Goal: Check status: Check status

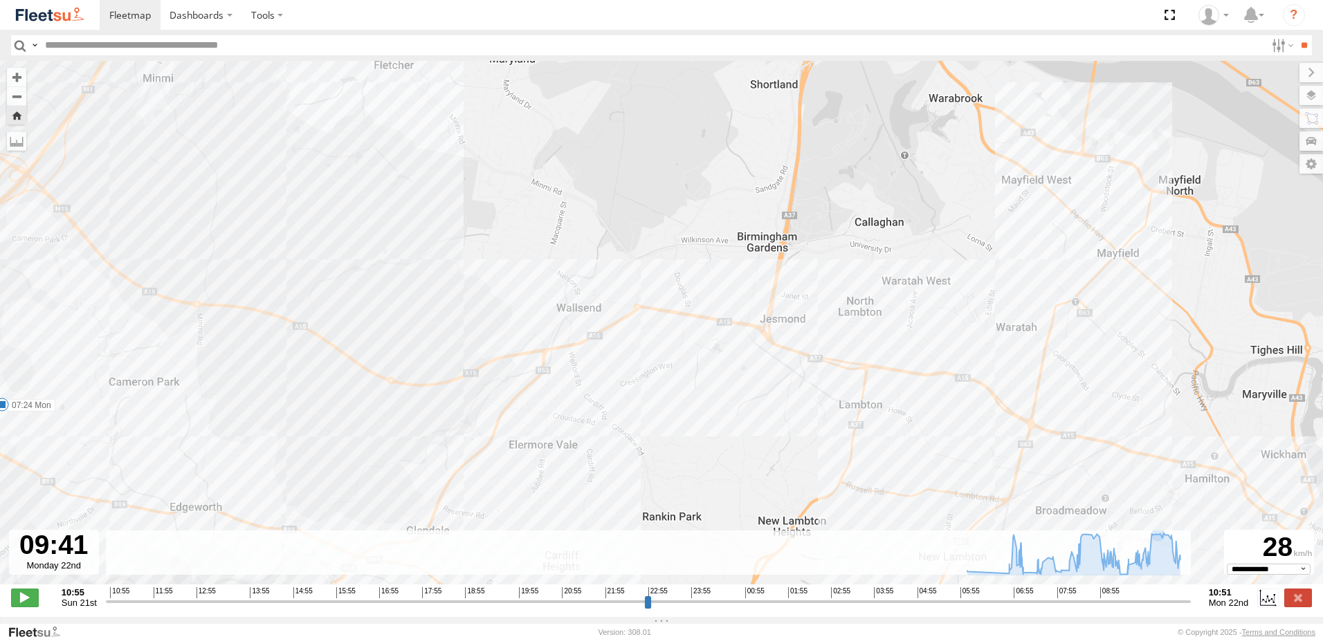
select select "**********"
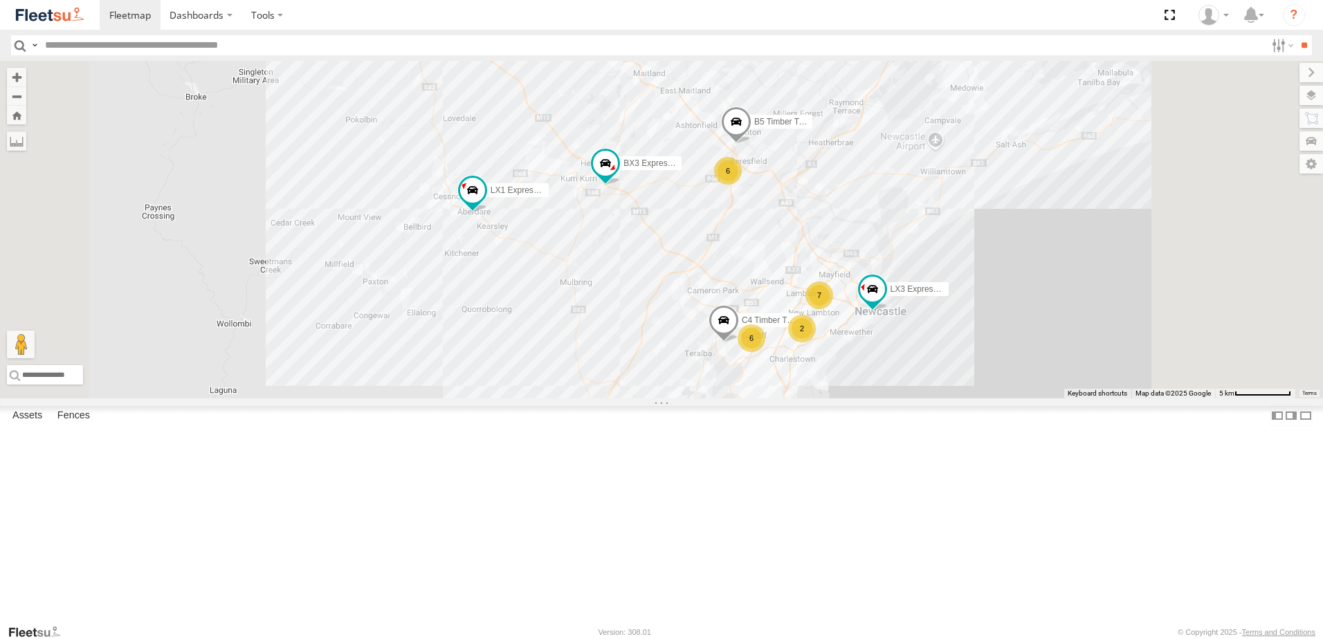
click at [0, 0] on span at bounding box center [0, 0] width 0 height 0
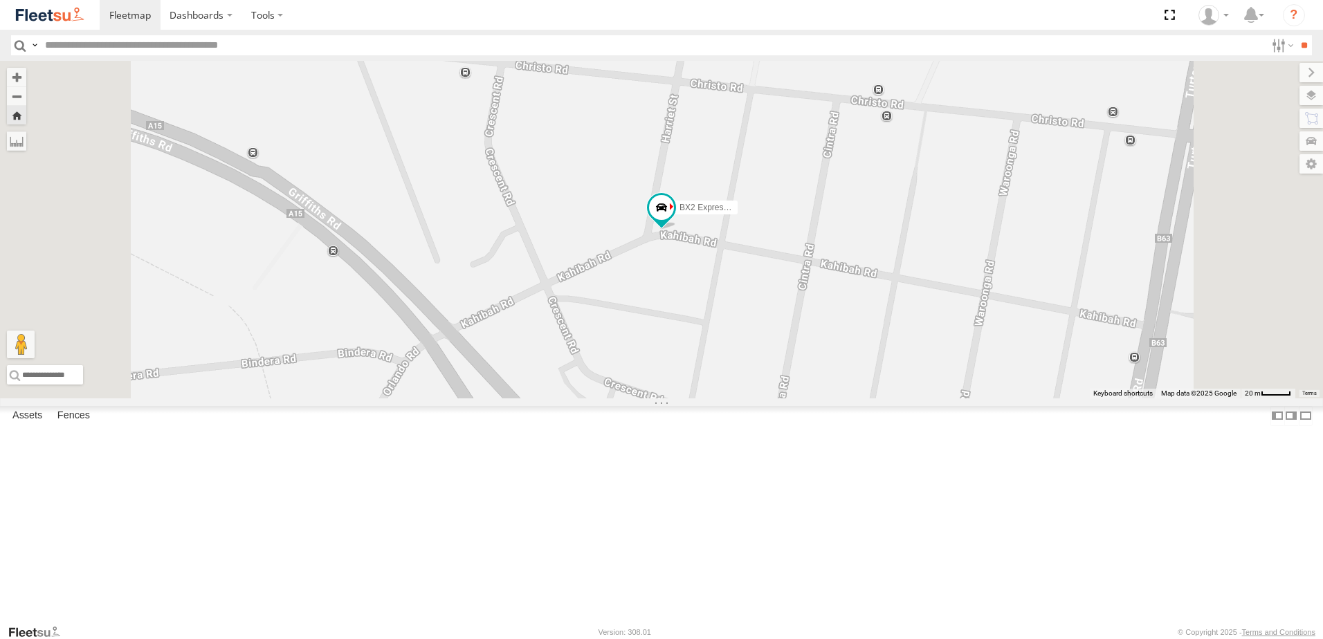
click at [0, 0] on span at bounding box center [0, 0] width 0 height 0
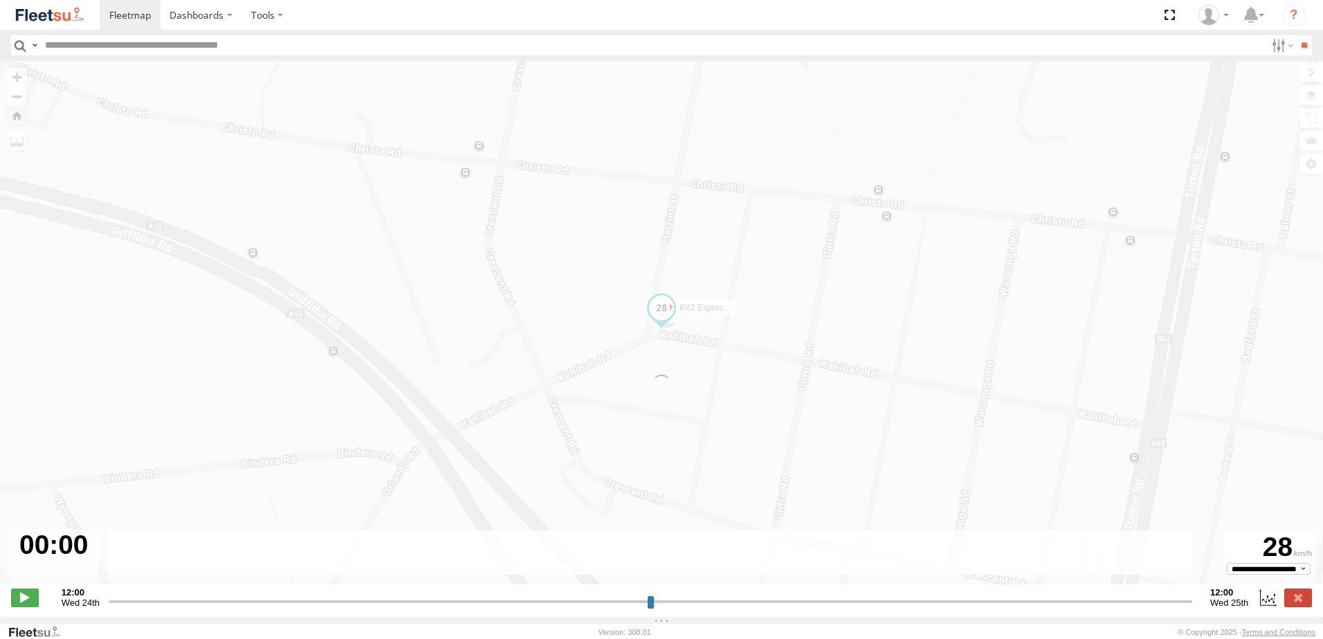
type input "**********"
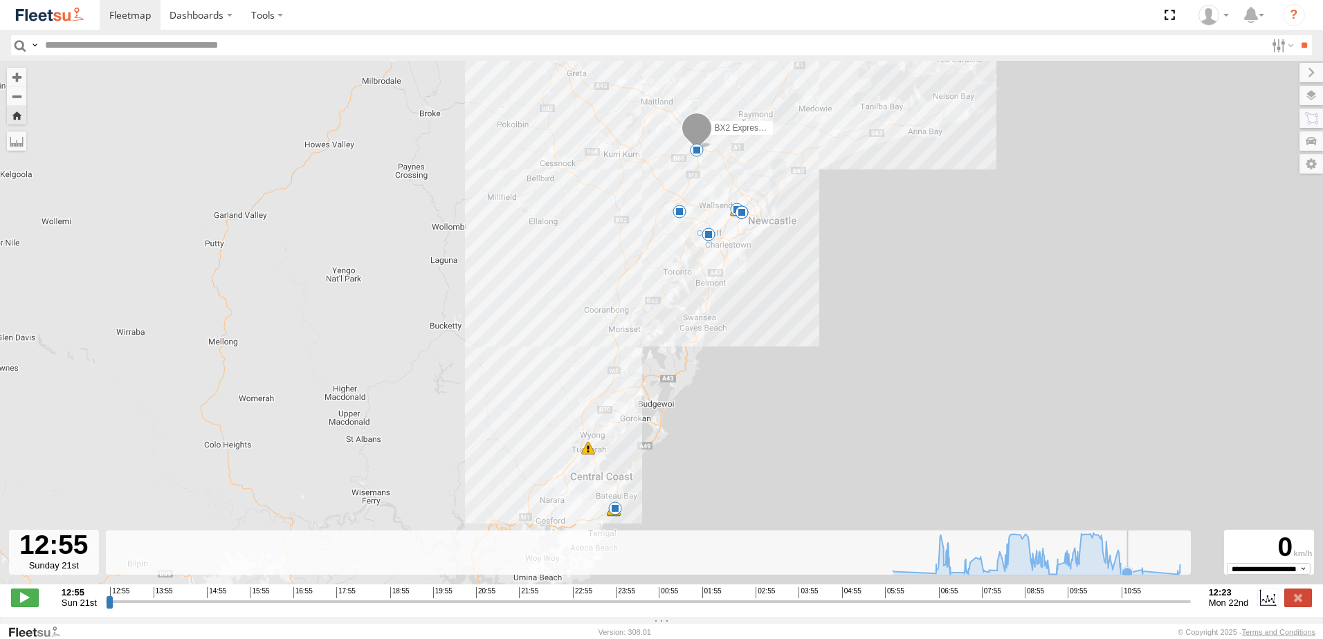
click at [1131, 579] on icon at bounding box center [1127, 572] width 11 height 11
click at [1139, 576] on icon at bounding box center [1141, 570] width 11 height 11
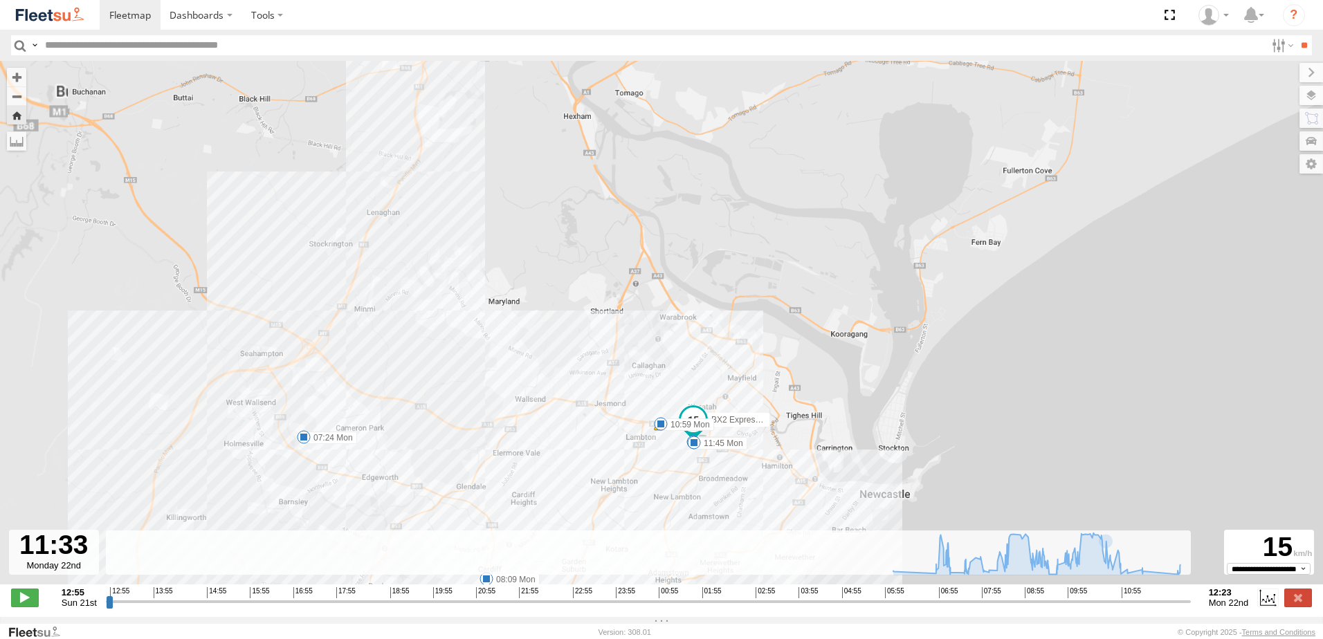
drag, startPoint x: 872, startPoint y: 327, endPoint x: 790, endPoint y: 219, distance: 135.8
click at [790, 219] on div "BX2 Express Ute 06:07 Mon 07:24 Mon 08:09 Mon 09:08 Mon 09:30 Mon 09:41 Mon 09:…" at bounding box center [661, 330] width 1323 height 538
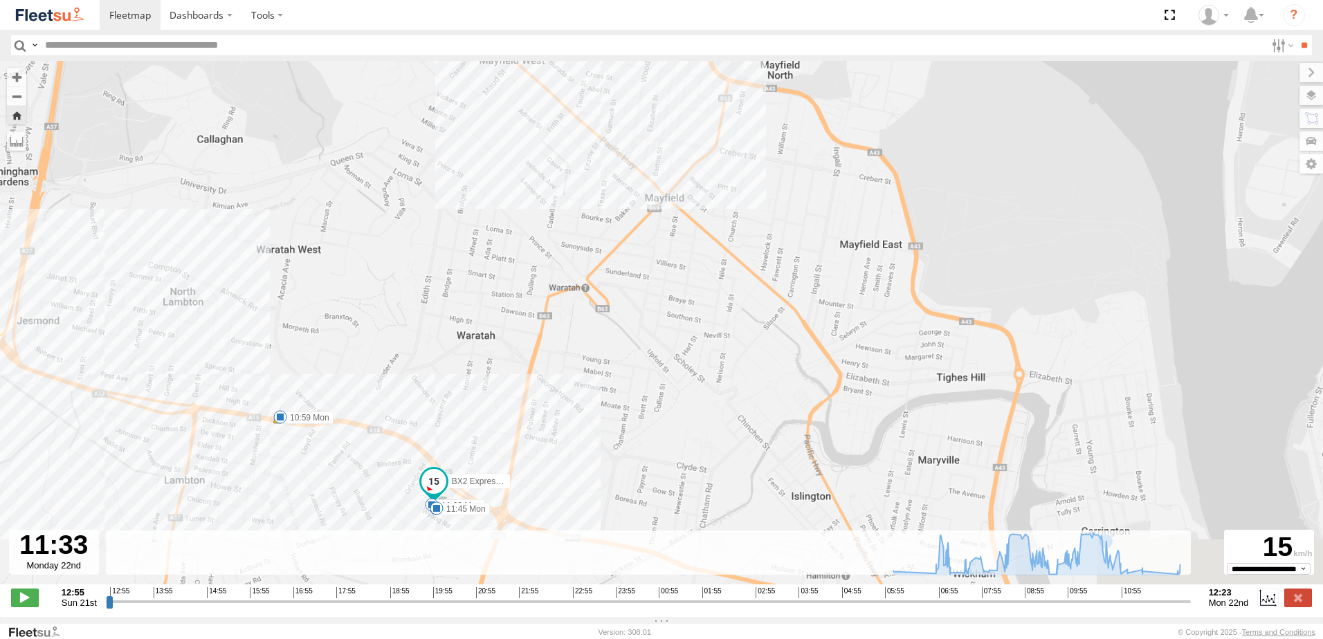
drag, startPoint x: 473, startPoint y: 314, endPoint x: 689, endPoint y: 251, distance: 225.1
click at [660, 197] on div "BX2 Express Ute 06:07 Mon 07:24 Mon 08:09 Mon 09:08 Mon 09:30 Mon 09:41 Mon 09:…" at bounding box center [661, 330] width 1323 height 538
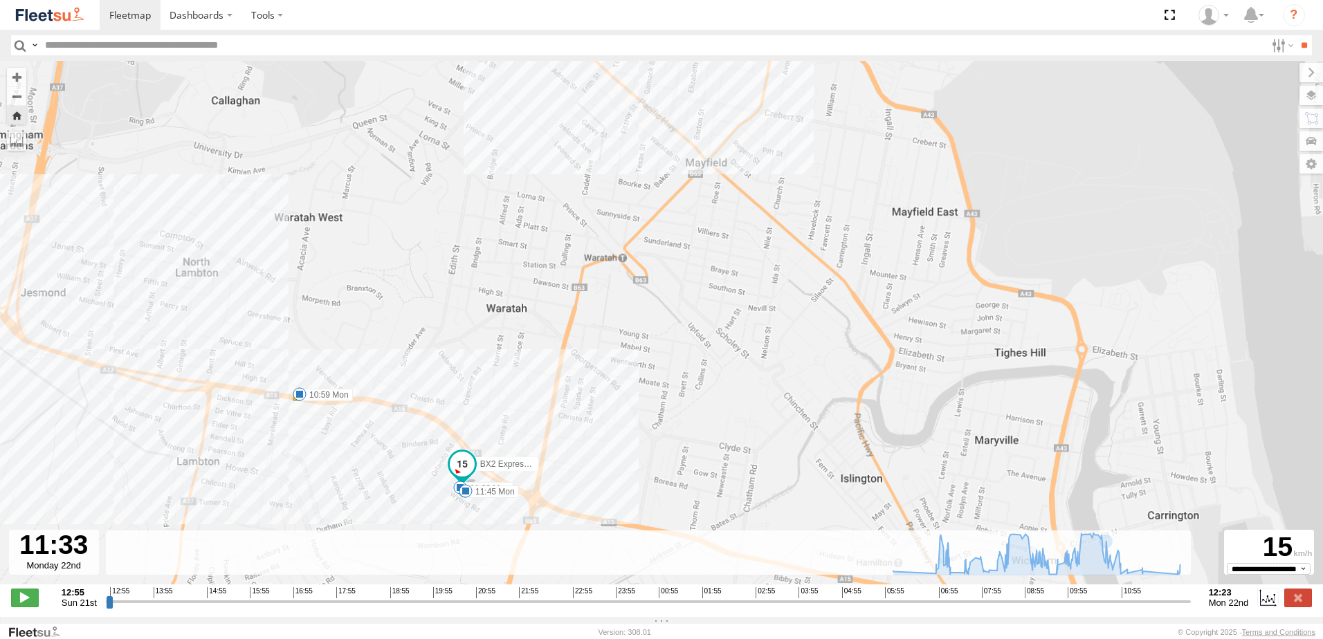
drag, startPoint x: 670, startPoint y: 305, endPoint x: 693, endPoint y: 233, distance: 76.2
click at [691, 235] on div "BX2 Express Ute 06:07 Mon 07:24 Mon 08:09 Mon 09:08 Mon 09:30 Mon 09:41 Mon 09:…" at bounding box center [661, 330] width 1323 height 538
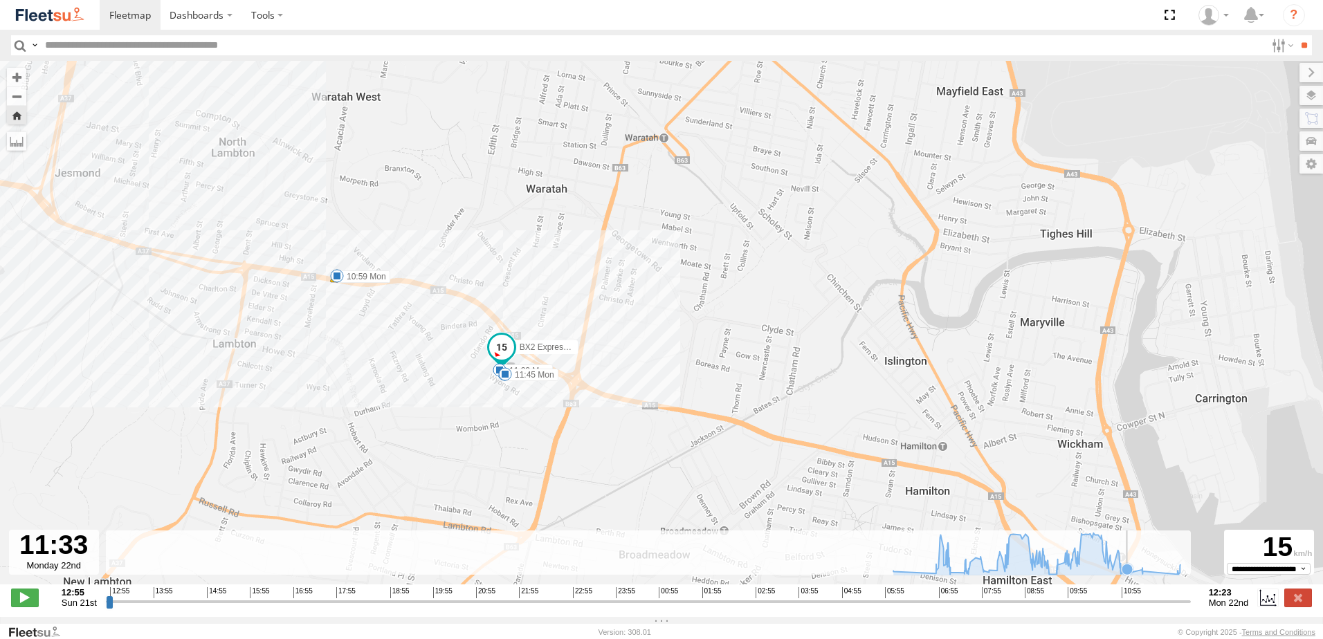
click at [1127, 575] on icon at bounding box center [1127, 569] width 11 height 11
click at [1121, 576] on icon at bounding box center [1120, 574] width 11 height 11
click at [1167, 574] on icon at bounding box center [1036, 554] width 300 height 42
click at [1179, 576] on icon at bounding box center [1178, 573] width 11 height 11
click at [1181, 571] on icon at bounding box center [1179, 565] width 11 height 11
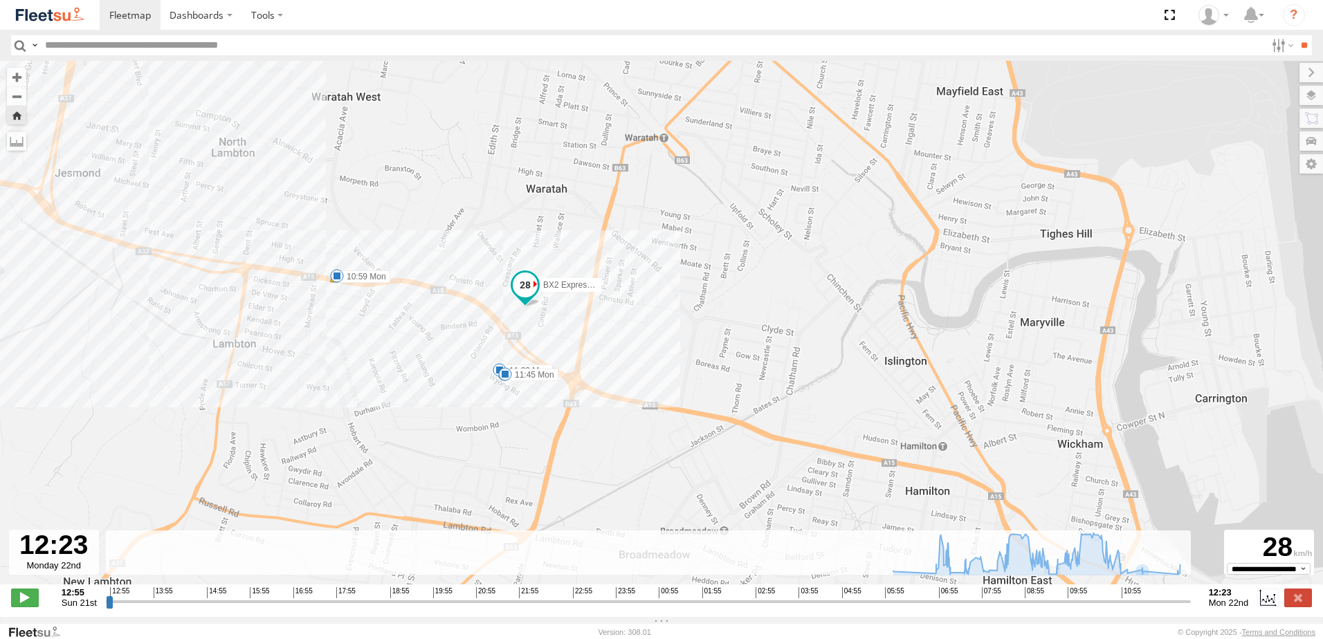
click at [686, 201] on div "BX2 Express Ute 06:07 Mon 07:24 Mon 08:09 Mon 09:08 Mon 09:30 Mon 09:41 Mon 09:…" at bounding box center [661, 330] width 1323 height 538
